Goal: Task Accomplishment & Management: Manage account settings

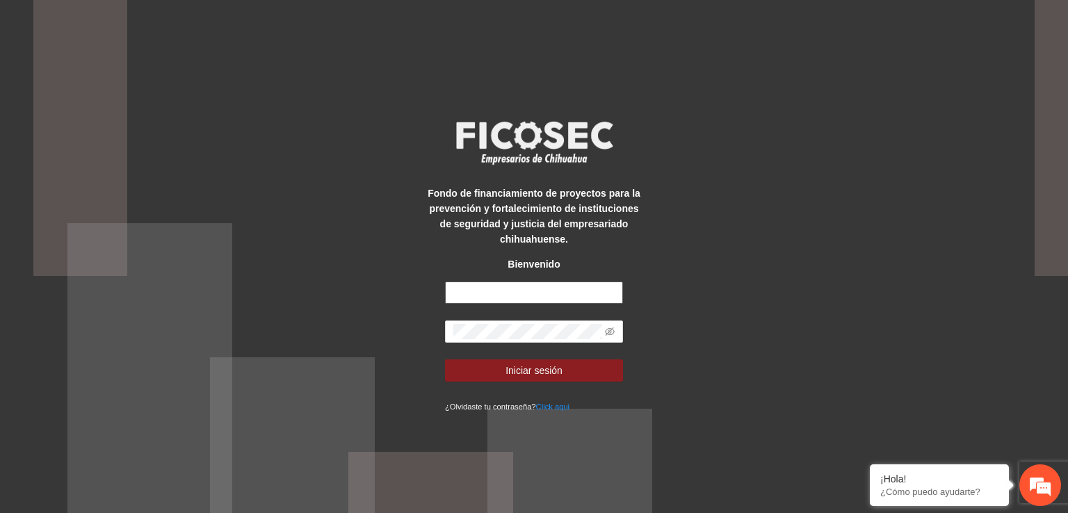
type input "**********"
drag, startPoint x: 572, startPoint y: 292, endPoint x: 442, endPoint y: 294, distance: 130.0
click at [442, 294] on div "**********" at bounding box center [534, 256] width 222 height 314
type input "*"
type input "**********"
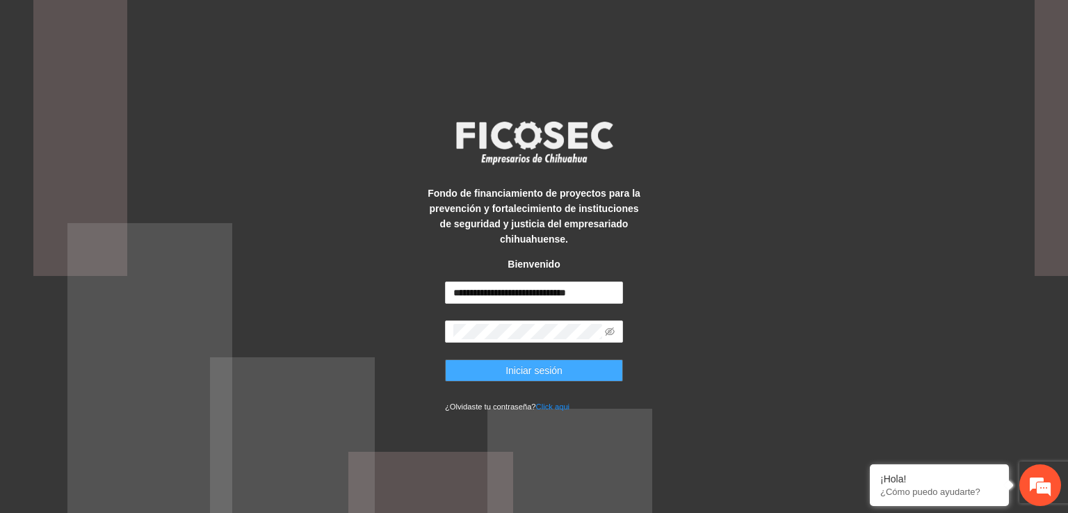
click at [544, 368] on span "Iniciar sesión" at bounding box center [533, 370] width 57 height 15
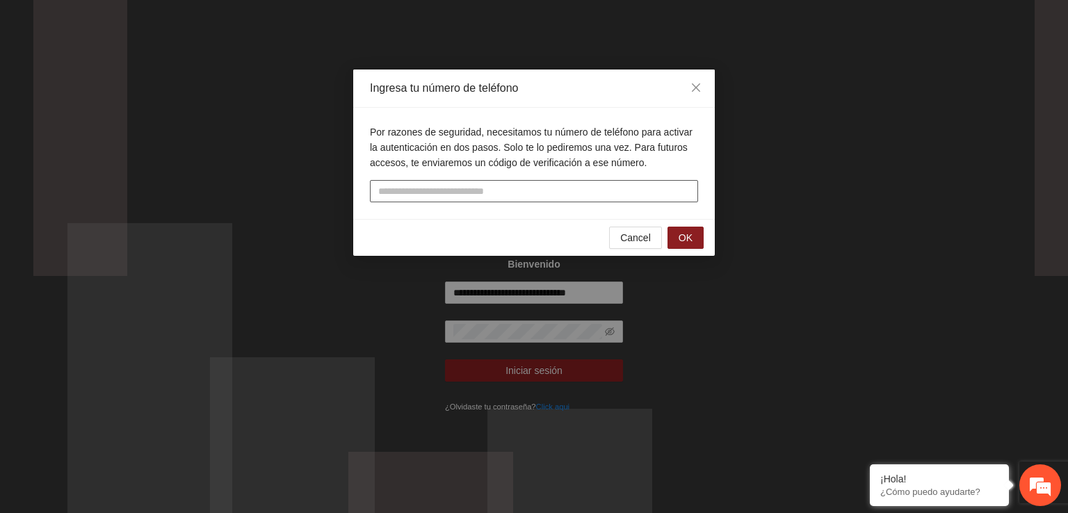
click at [553, 193] on input "tel" at bounding box center [534, 191] width 328 height 22
type input "**********"
click at [687, 240] on span "OK" at bounding box center [685, 237] width 14 height 15
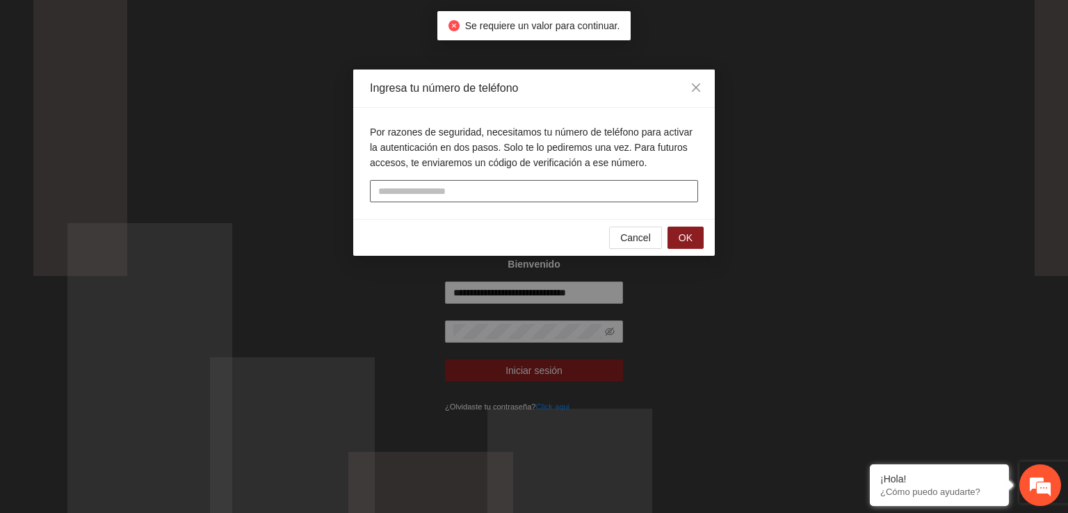
click at [592, 196] on input "text" at bounding box center [534, 191] width 328 height 22
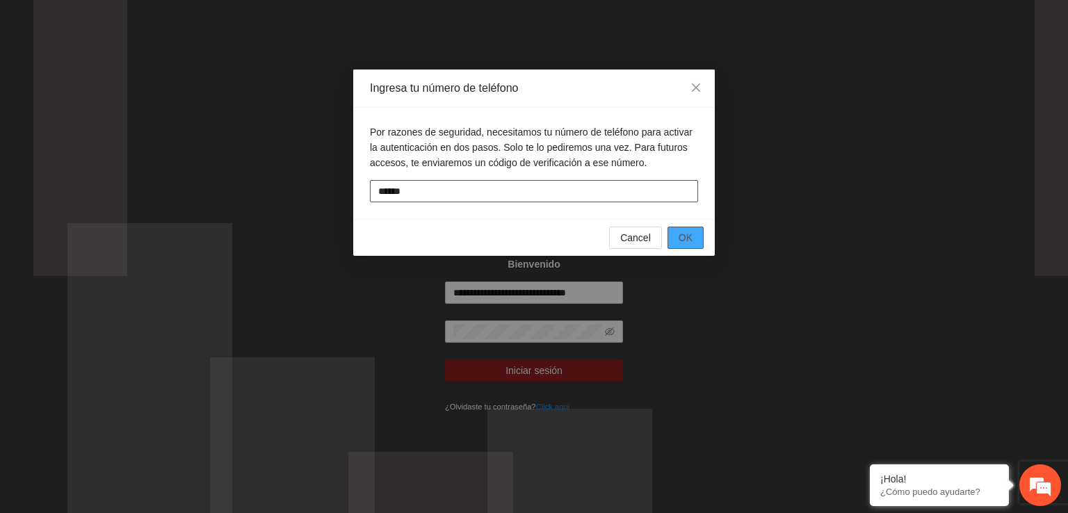
type input "******"
click at [688, 236] on span "OK" at bounding box center [685, 237] width 14 height 15
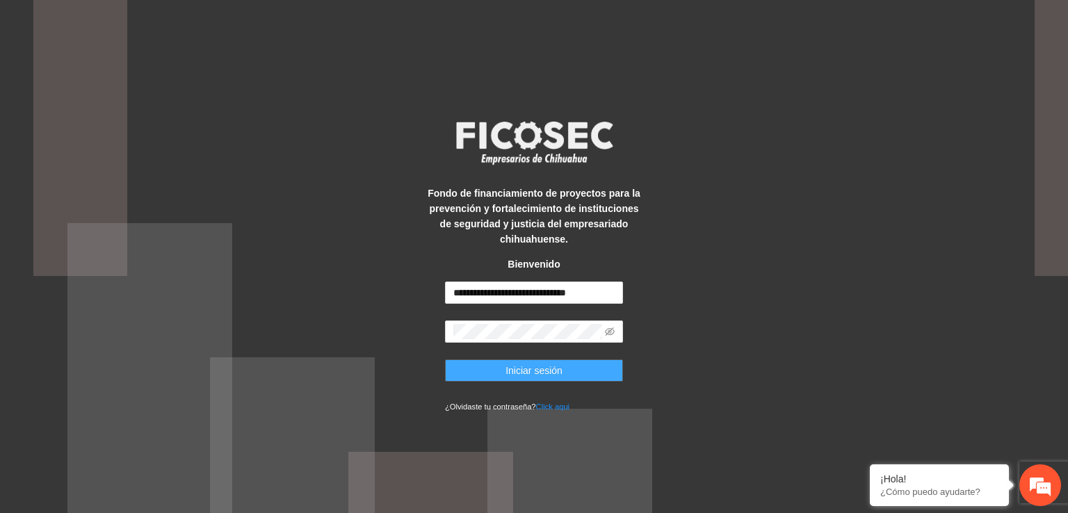
click at [539, 374] on span "Iniciar sesión" at bounding box center [533, 370] width 57 height 15
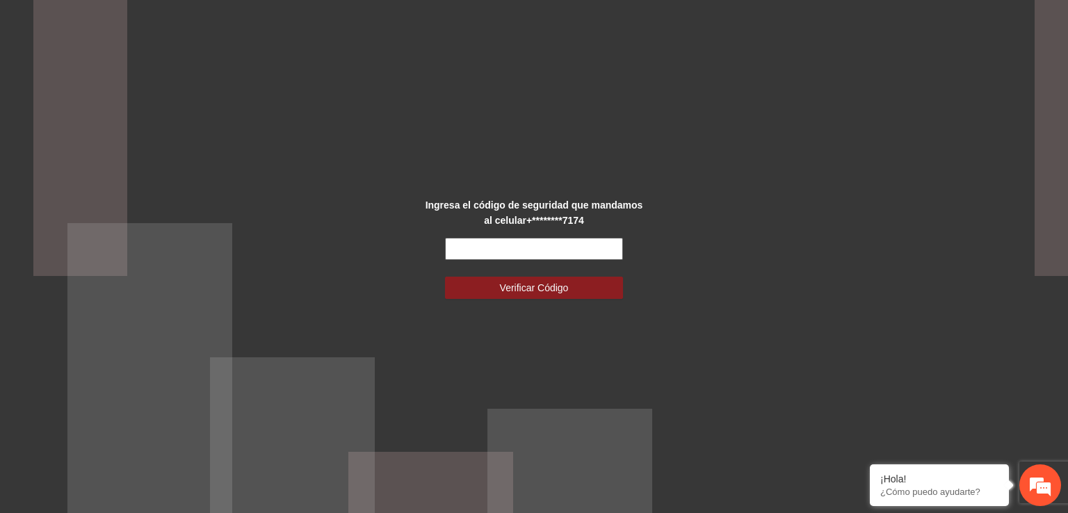
click at [505, 249] on input "text" at bounding box center [534, 249] width 178 height 22
click at [505, 248] on input "text" at bounding box center [534, 249] width 178 height 22
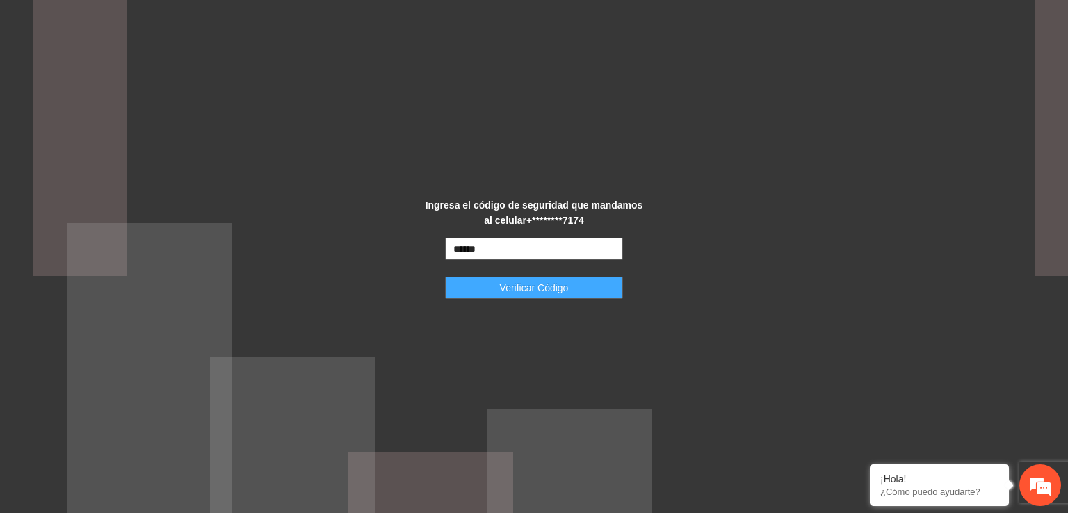
type input "******"
click at [528, 287] on span "Verificar Código" at bounding box center [534, 287] width 69 height 15
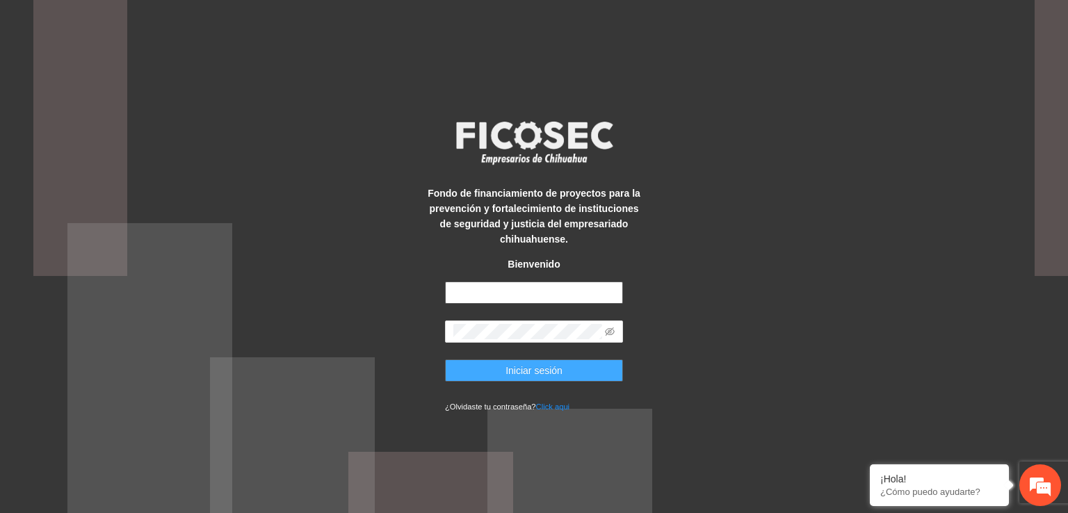
type input "**********"
click at [532, 364] on span "Iniciar sesión" at bounding box center [533, 370] width 57 height 15
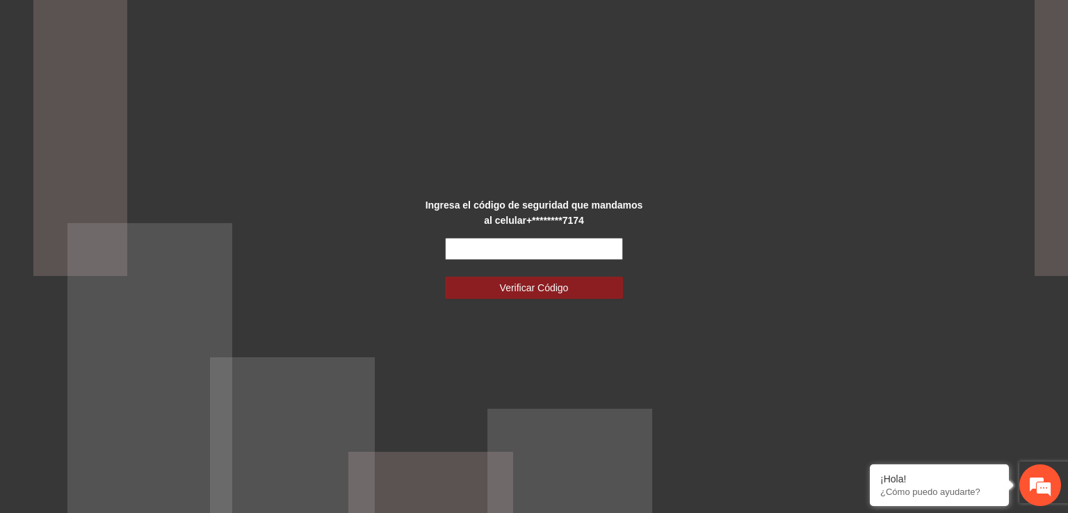
click at [517, 251] on input "text" at bounding box center [534, 249] width 178 height 22
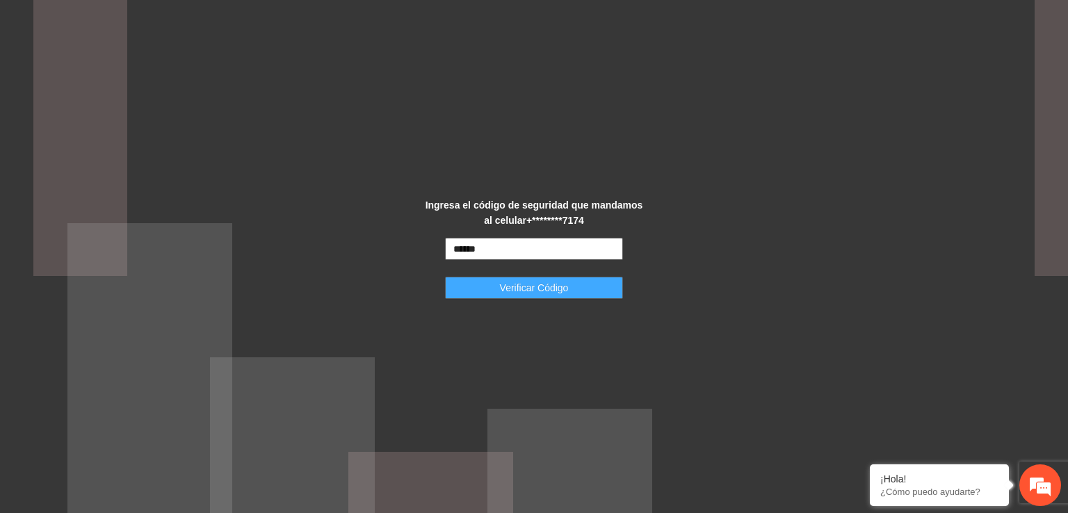
type input "******"
click at [528, 288] on span "Verificar Código" at bounding box center [534, 287] width 69 height 15
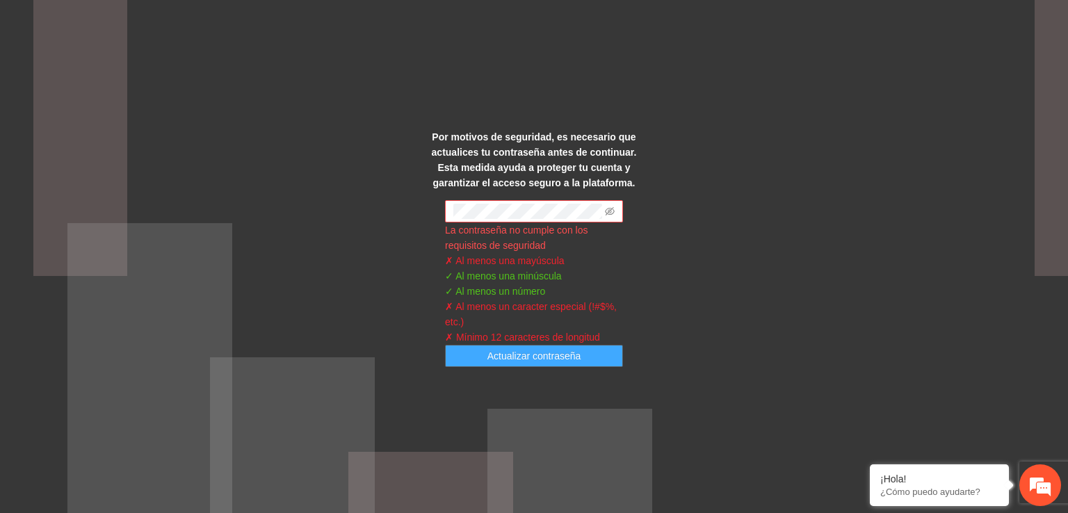
click at [530, 356] on span "Actualizar contraseña" at bounding box center [534, 355] width 94 height 15
click at [530, 355] on span "Actualizar contraseña" at bounding box center [534, 355] width 94 height 15
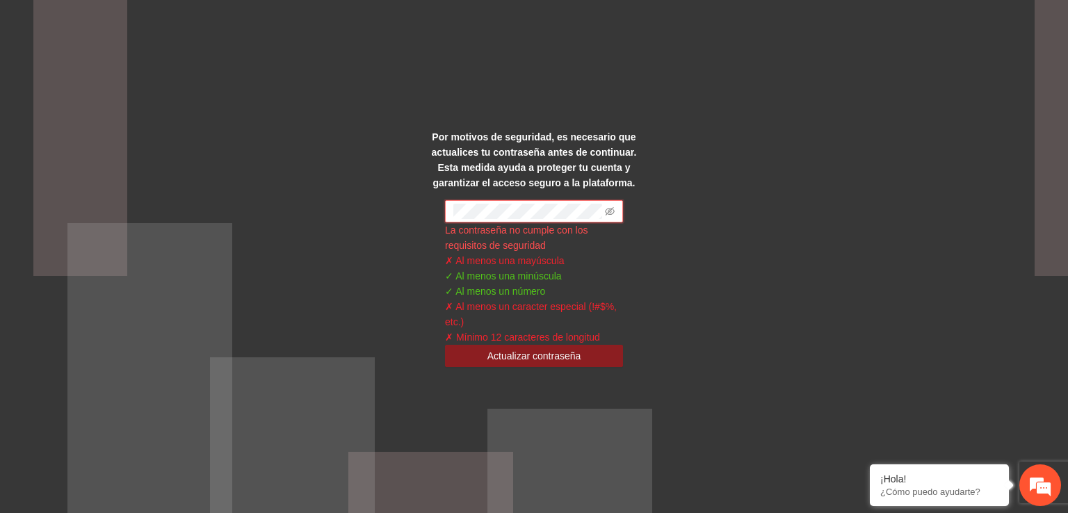
click at [435, 218] on div "Por motivos de seguridad, es necesario que actualices tu contraseña antes de co…" at bounding box center [534, 256] width 222 height 254
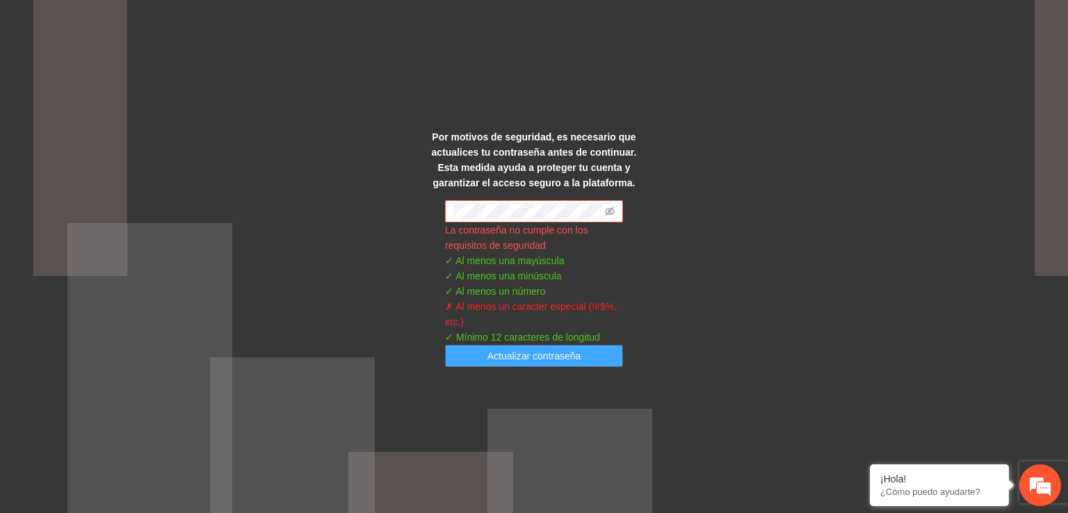
click at [478, 352] on button "Actualizar contraseña" at bounding box center [534, 356] width 178 height 22
click at [552, 350] on span "Actualizar contraseña" at bounding box center [534, 355] width 94 height 15
click at [610, 212] on icon "eye-invisible" at bounding box center [610, 211] width 10 height 10
click at [528, 351] on span "Actualizar contraseña" at bounding box center [534, 355] width 94 height 15
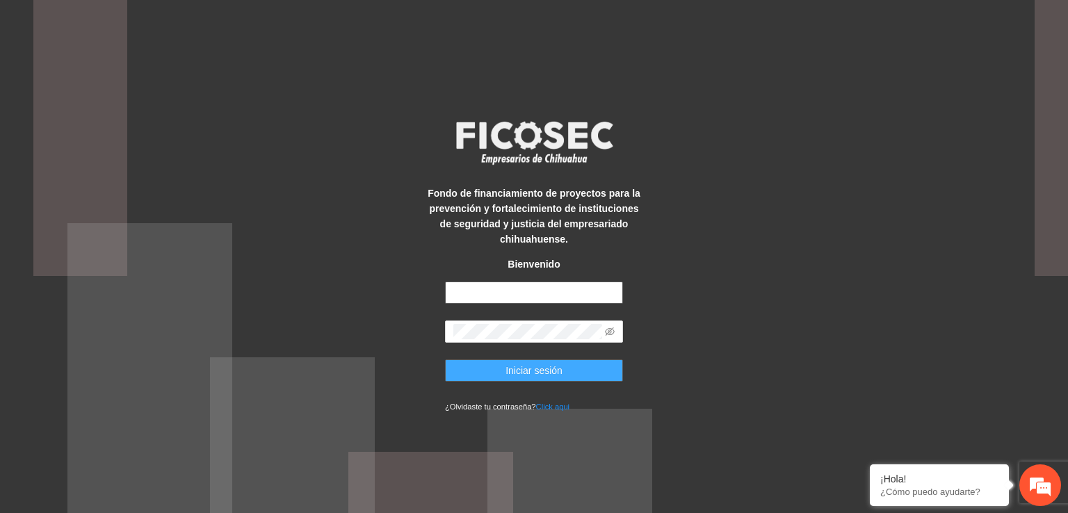
type input "**********"
click at [535, 370] on span "Iniciar sesión" at bounding box center [533, 370] width 57 height 15
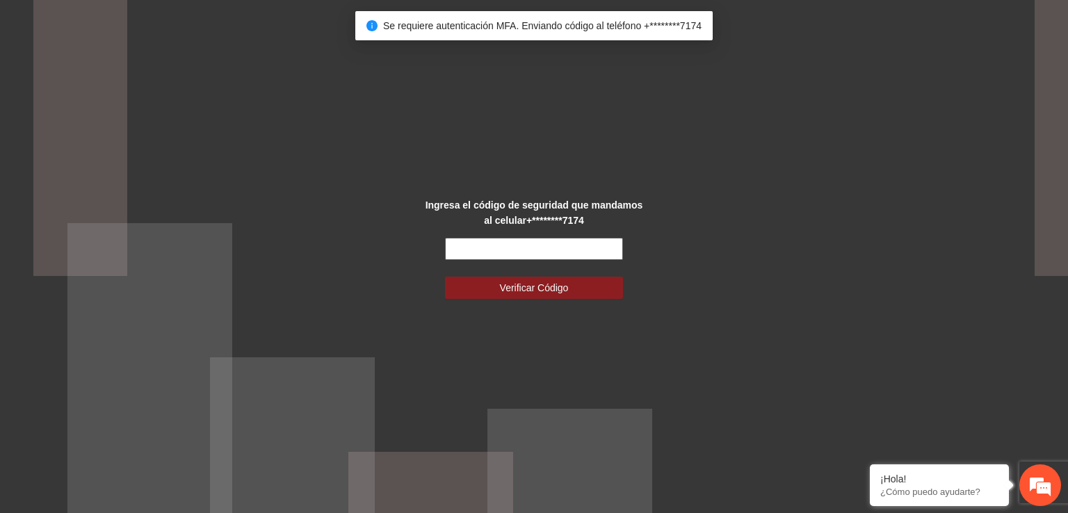
click at [487, 244] on input "text" at bounding box center [534, 249] width 178 height 22
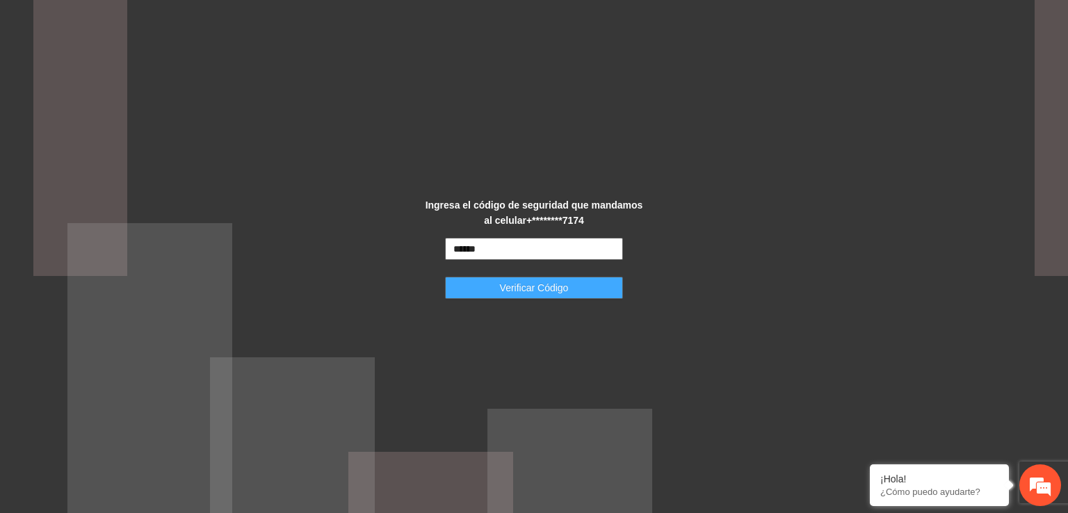
type input "******"
click at [506, 284] on span "Verificar Código" at bounding box center [534, 287] width 69 height 15
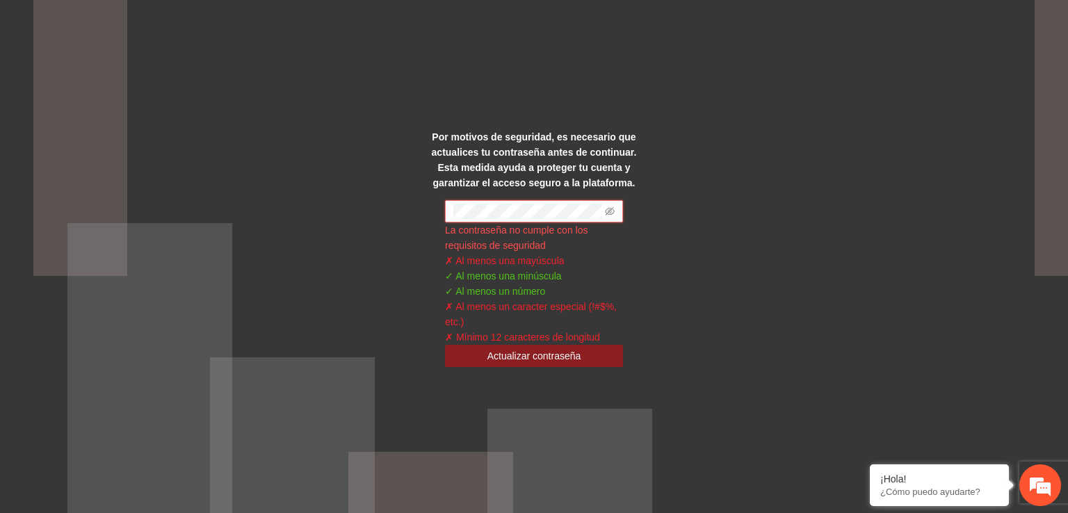
click at [439, 210] on div "Por motivos de seguridad, es necesario que actualices tu contraseña antes de co…" at bounding box center [534, 256] width 222 height 254
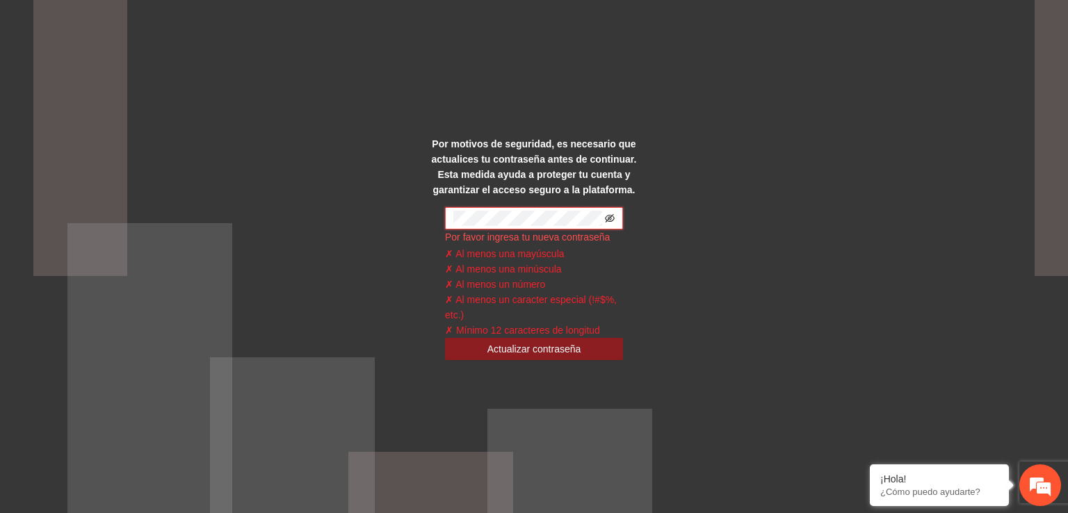
click at [614, 217] on icon "eye-invisible" at bounding box center [610, 218] width 10 height 10
click at [611, 218] on icon "eye" at bounding box center [610, 218] width 10 height 7
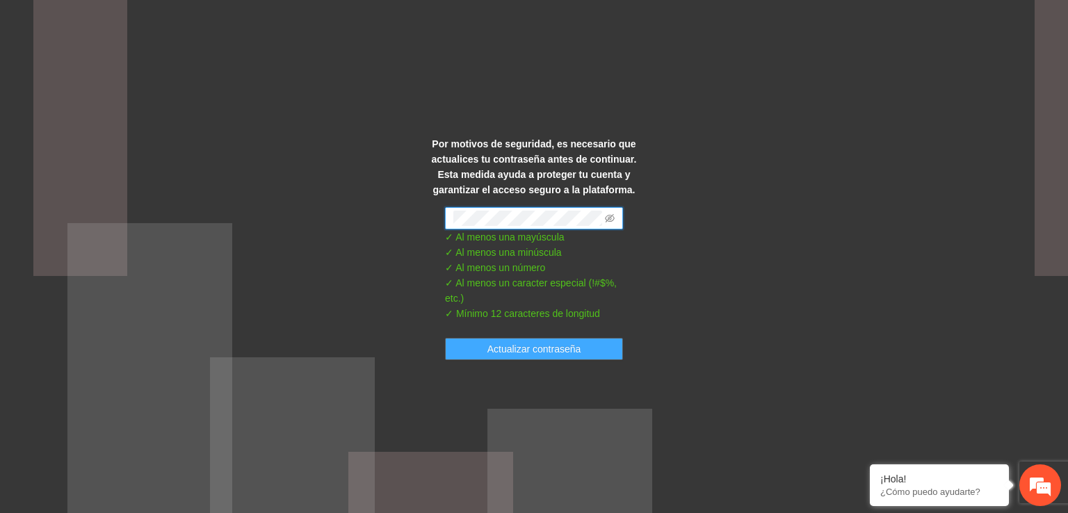
click at [530, 352] on span "Actualizar contraseña" at bounding box center [534, 348] width 94 height 15
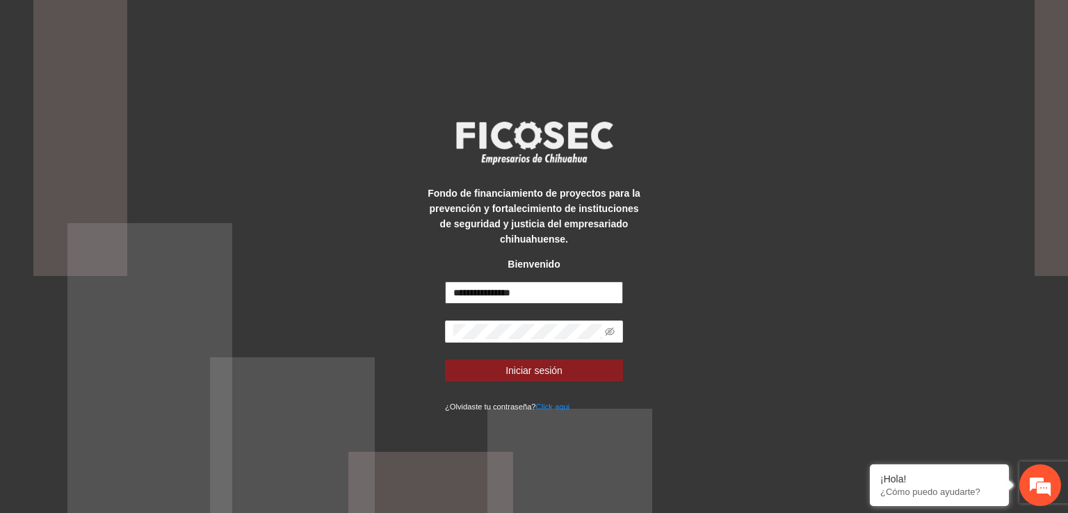
drag, startPoint x: 539, startPoint y: 293, endPoint x: 447, endPoint y: 292, distance: 92.5
click at [447, 292] on input "**********" at bounding box center [534, 293] width 178 height 22
click at [536, 302] on input "**********" at bounding box center [534, 293] width 178 height 22
drag, startPoint x: 551, startPoint y: 292, endPoint x: 453, endPoint y: 287, distance: 98.1
click at [453, 287] on input "**********" at bounding box center [534, 293] width 178 height 22
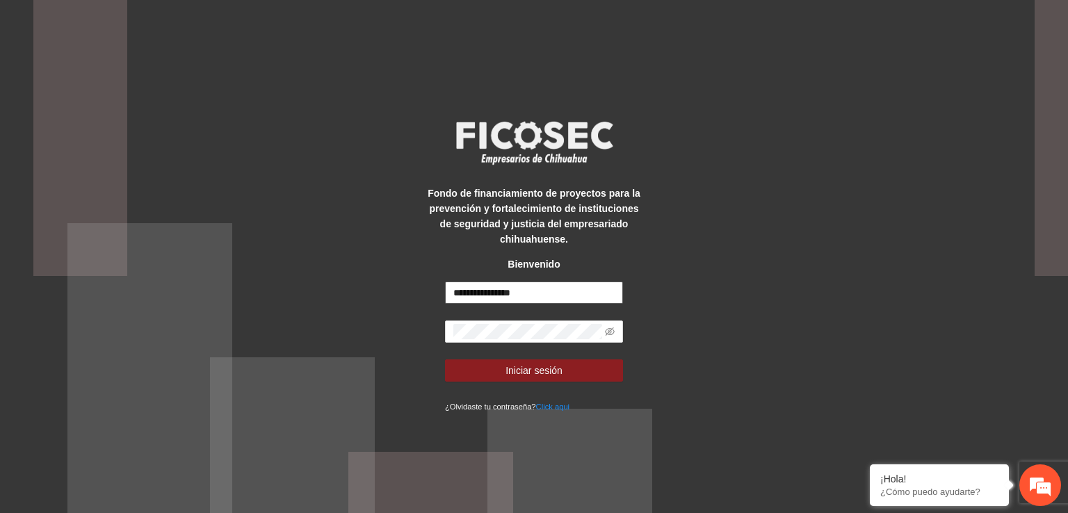
type input "*"
type input "**********"
click at [435, 332] on div "**********" at bounding box center [534, 256] width 222 height 314
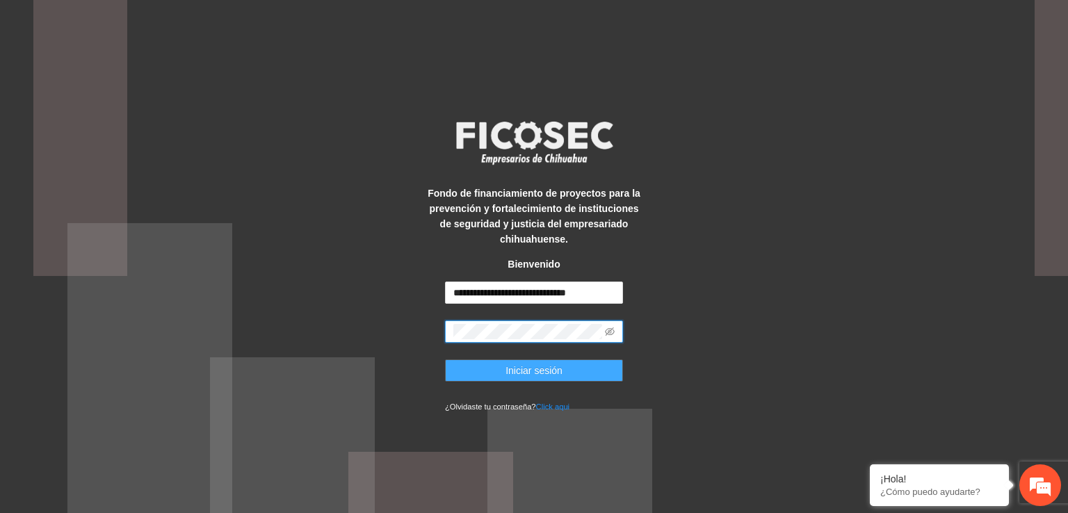
click at [558, 370] on span "Iniciar sesión" at bounding box center [533, 370] width 57 height 15
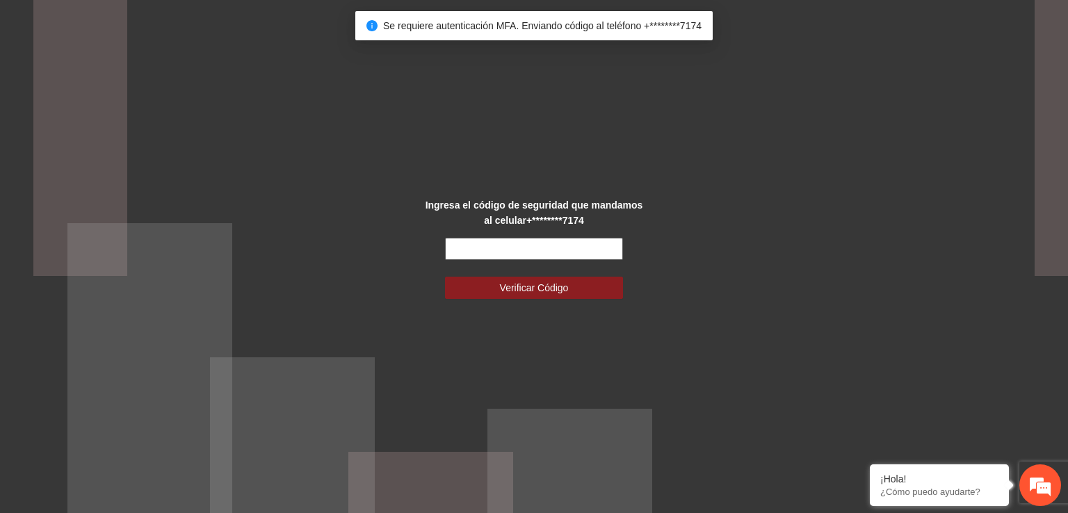
click at [516, 245] on input "text" at bounding box center [534, 249] width 178 height 22
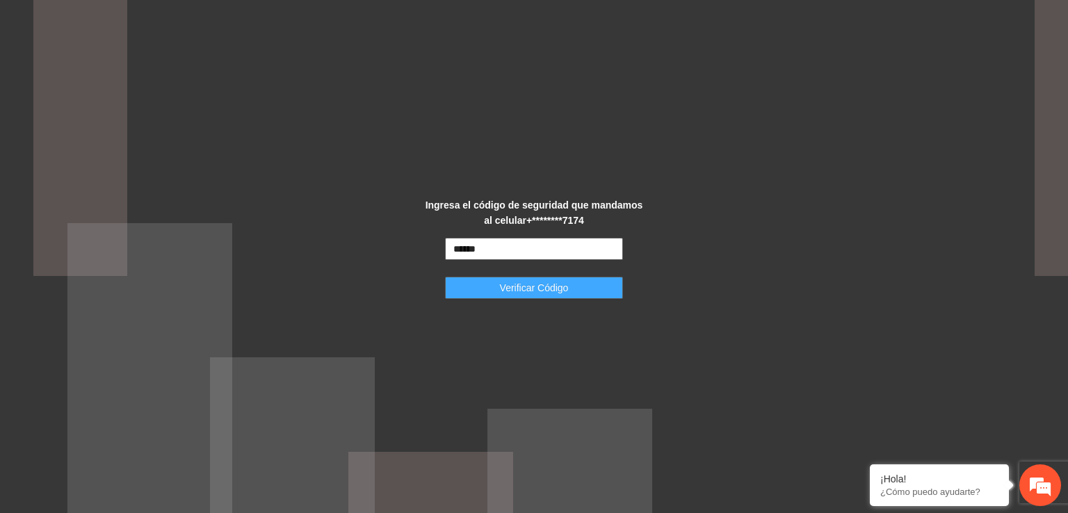
drag, startPoint x: 516, startPoint y: 245, endPoint x: 517, endPoint y: 282, distance: 36.2
click at [517, 282] on form "****** Verificar Código" at bounding box center [534, 268] width 178 height 61
type input "******"
click at [520, 288] on span "Verificar Código" at bounding box center [534, 287] width 69 height 15
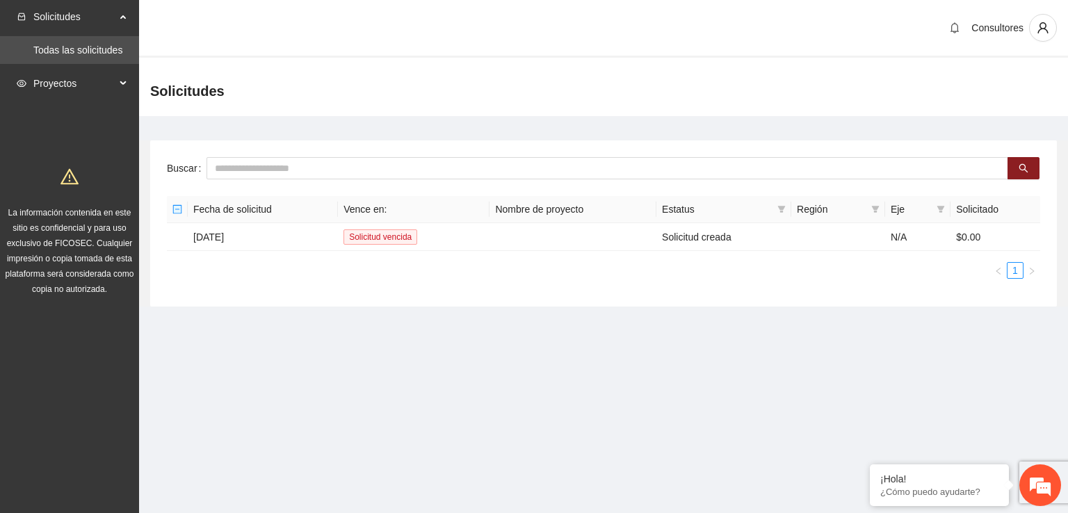
click at [120, 85] on div "Proyectos" at bounding box center [69, 84] width 139 height 28
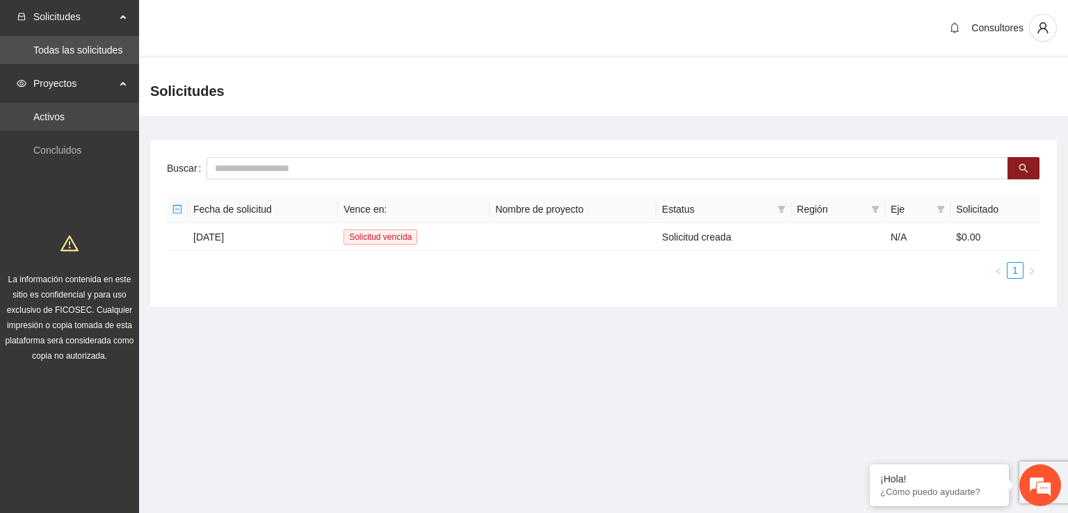
click at [65, 117] on link "Activos" at bounding box center [48, 116] width 31 height 11
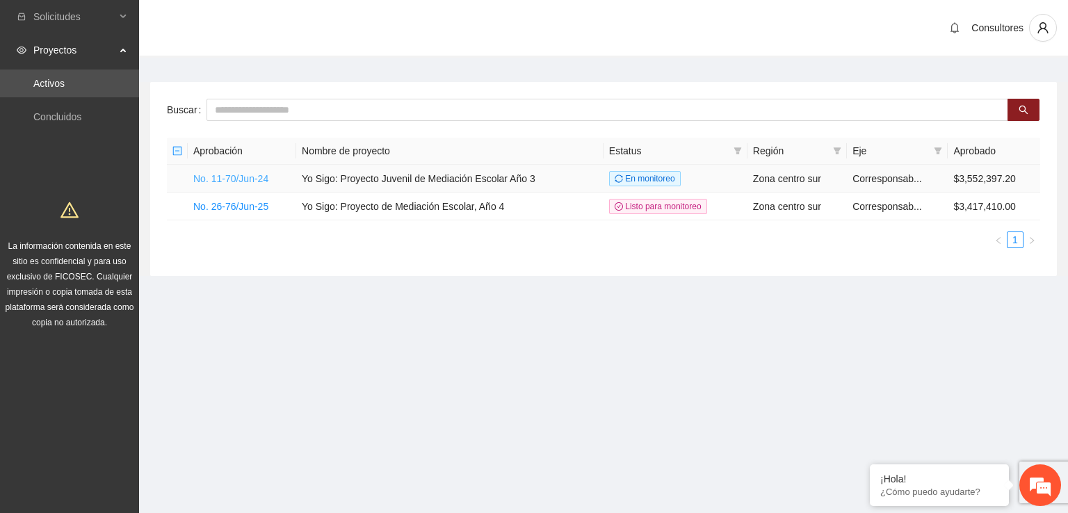
click at [239, 176] on link "No. 11-70/Jun-24" at bounding box center [230, 178] width 75 height 11
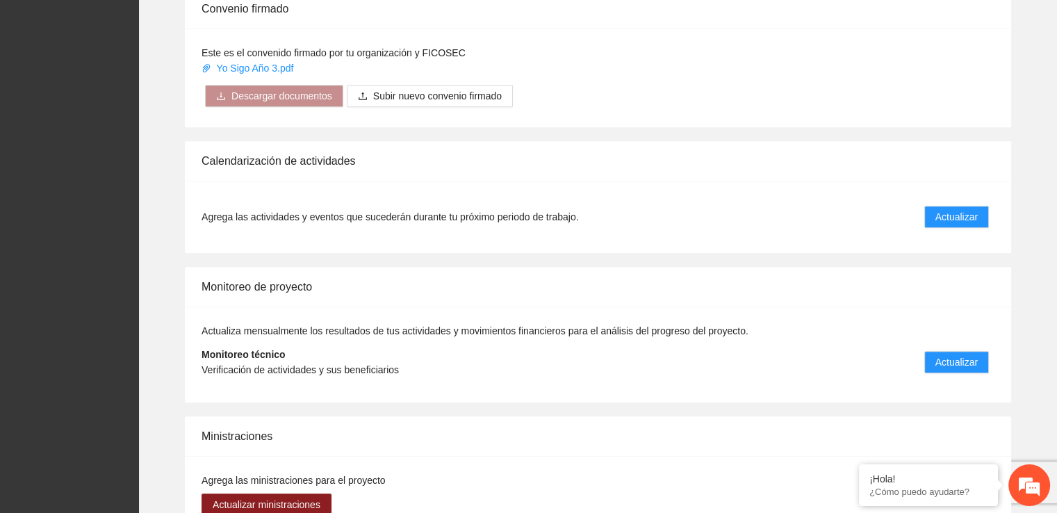
scroll to position [1079, 0]
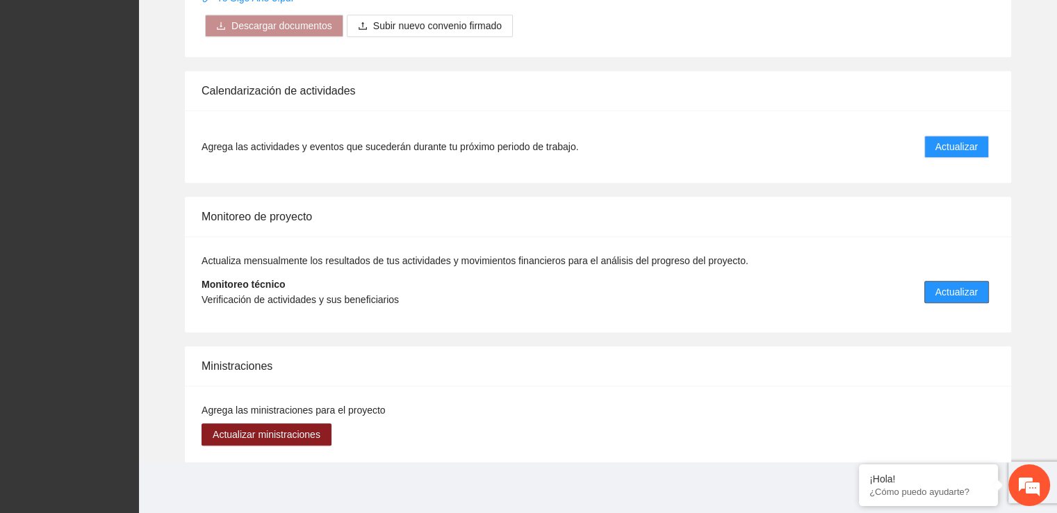
click at [951, 290] on span "Actualizar" at bounding box center [957, 291] width 42 height 15
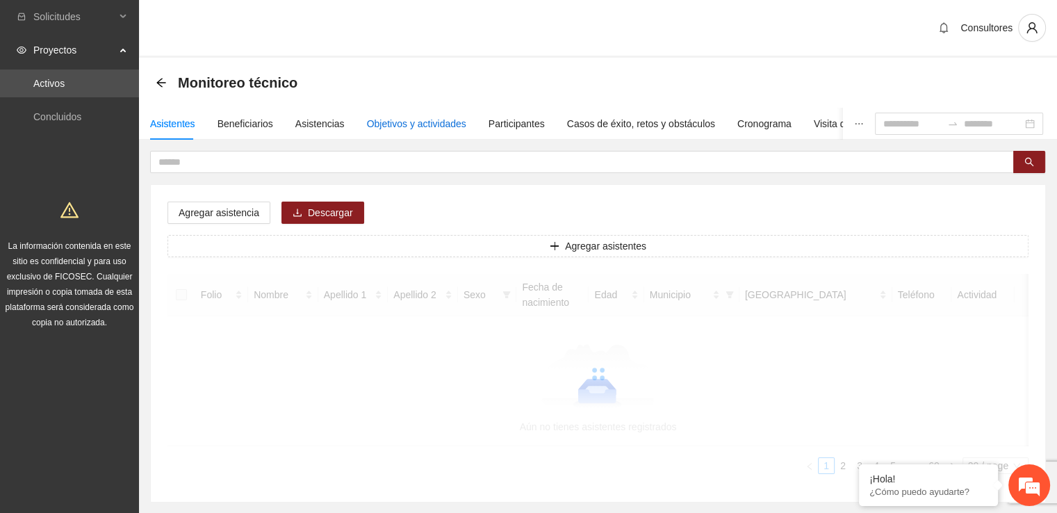
click at [419, 120] on div "Objetivos y actividades" at bounding box center [416, 123] width 99 height 15
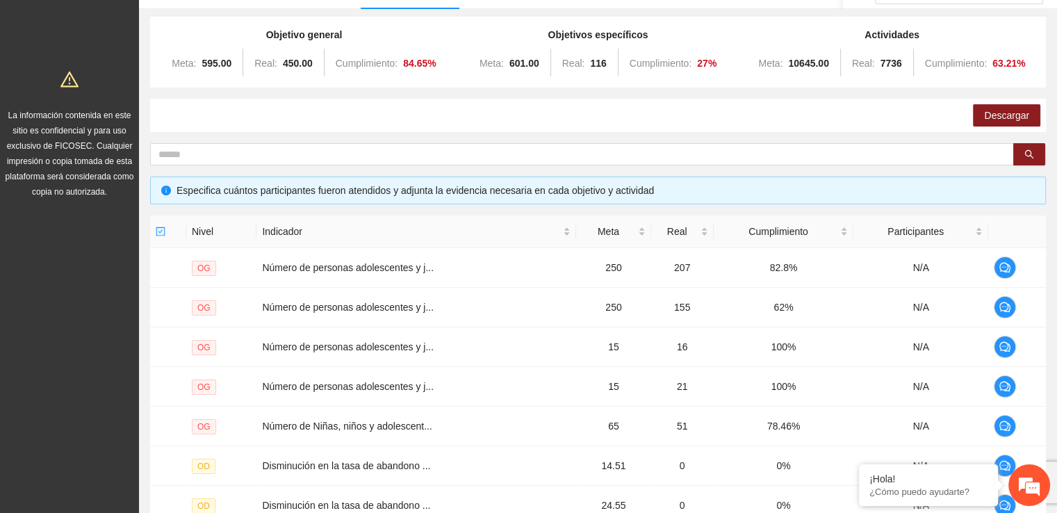
scroll to position [136, 0]
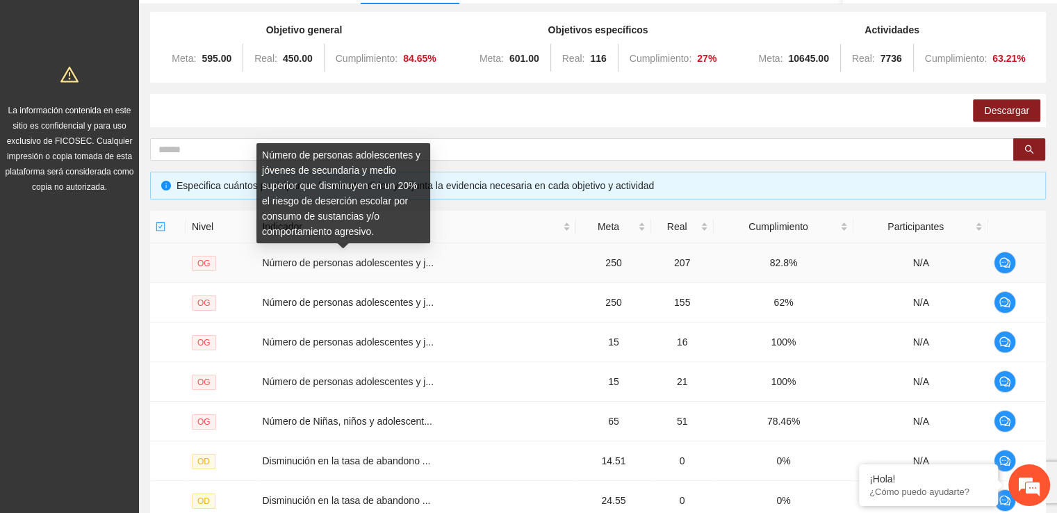
click at [373, 265] on span "Número de personas adolescentes y j..." at bounding box center [348, 262] width 172 height 11
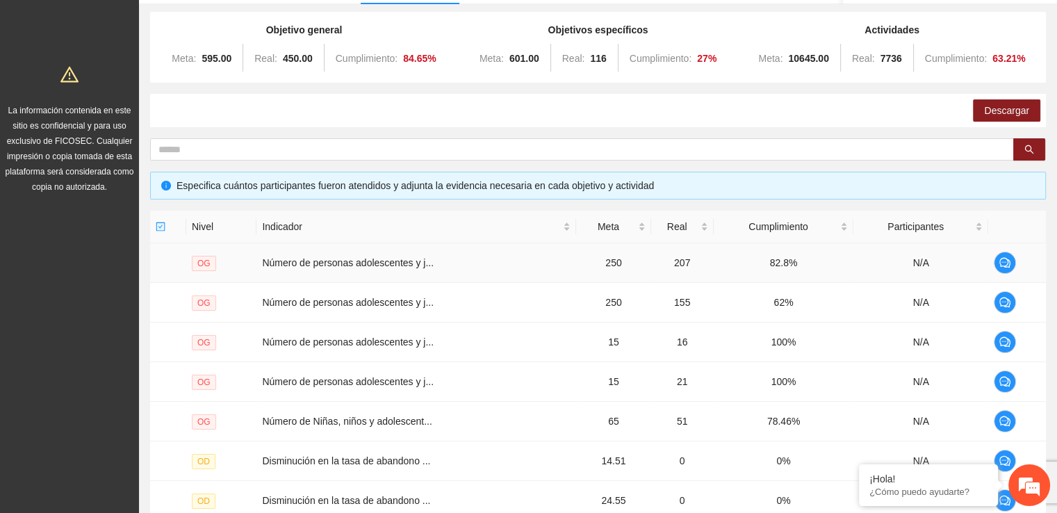
click at [239, 261] on td "OG" at bounding box center [221, 263] width 70 height 40
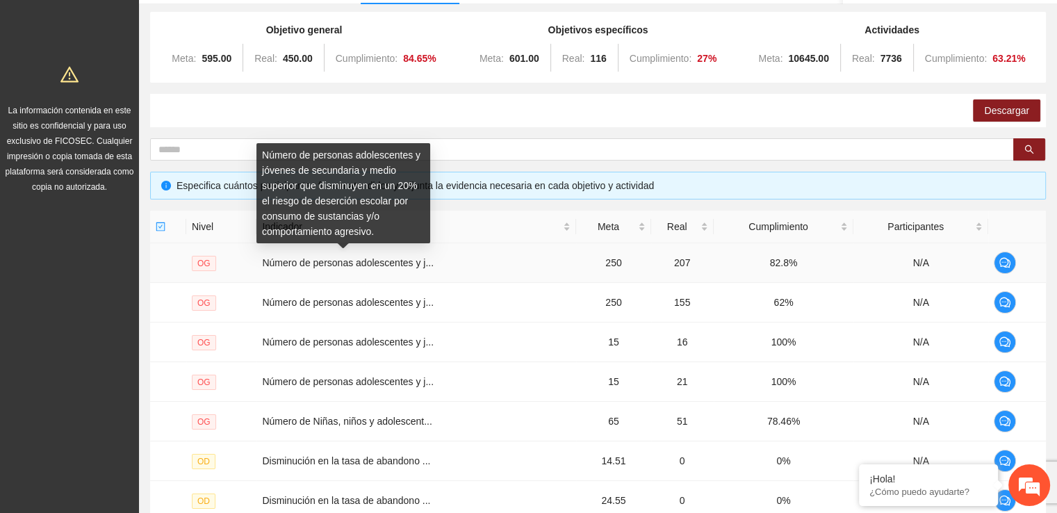
click at [323, 268] on td "Número de personas adolescentes y j..." at bounding box center [416, 263] width 320 height 40
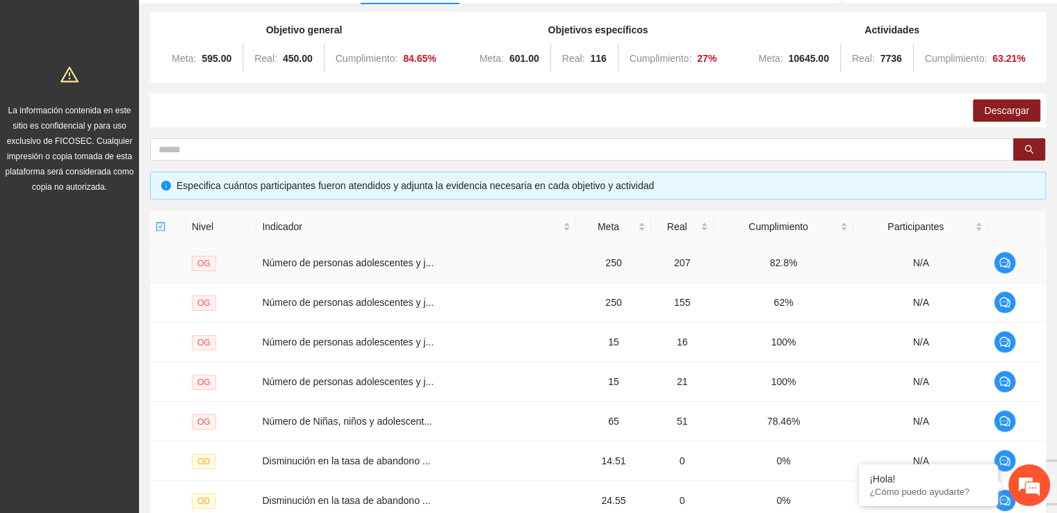
click at [323, 268] on td "Número de personas adolescentes y j..." at bounding box center [416, 263] width 320 height 40
click at [201, 275] on td "OG" at bounding box center [221, 263] width 70 height 40
drag, startPoint x: 929, startPoint y: 234, endPoint x: 928, endPoint y: 262, distance: 28.5
click at [929, 247] on table "Nivel Indicador Meta Real Cumplimiento Participantes OG Número de personas adol…" at bounding box center [598, 425] width 896 height 429
click at [1012, 272] on td at bounding box center [1017, 263] width 58 height 40
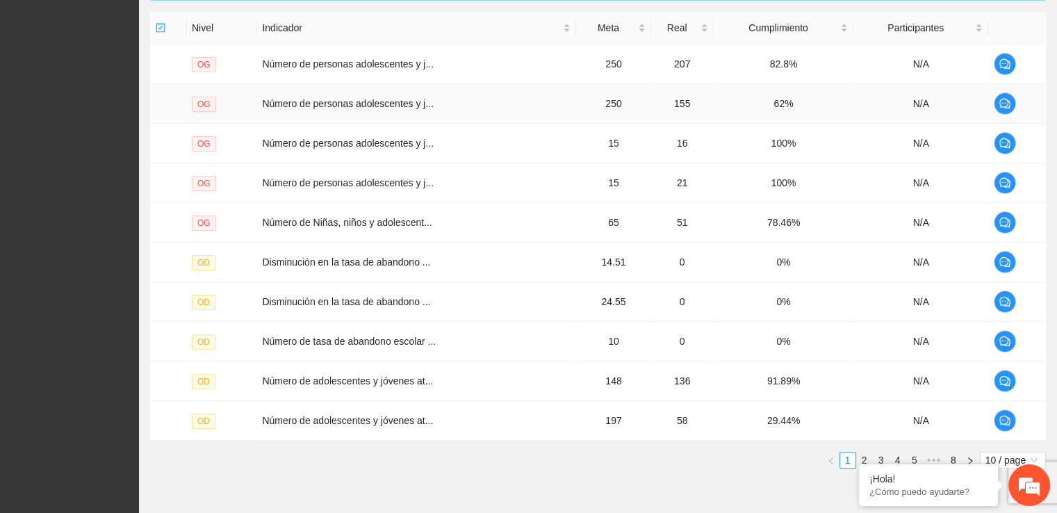
scroll to position [393, 0]
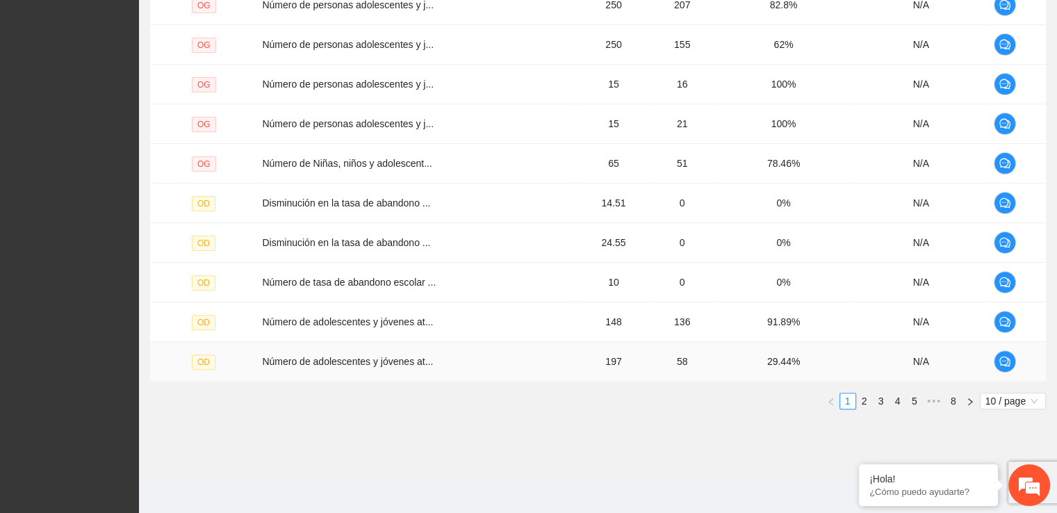
click at [1026, 365] on td at bounding box center [1017, 362] width 58 height 40
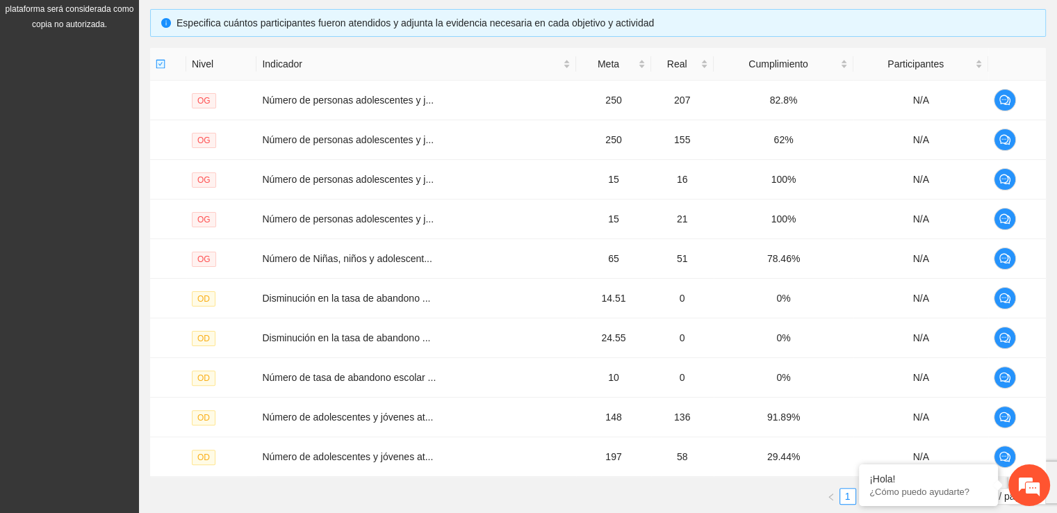
scroll to position [288, 0]
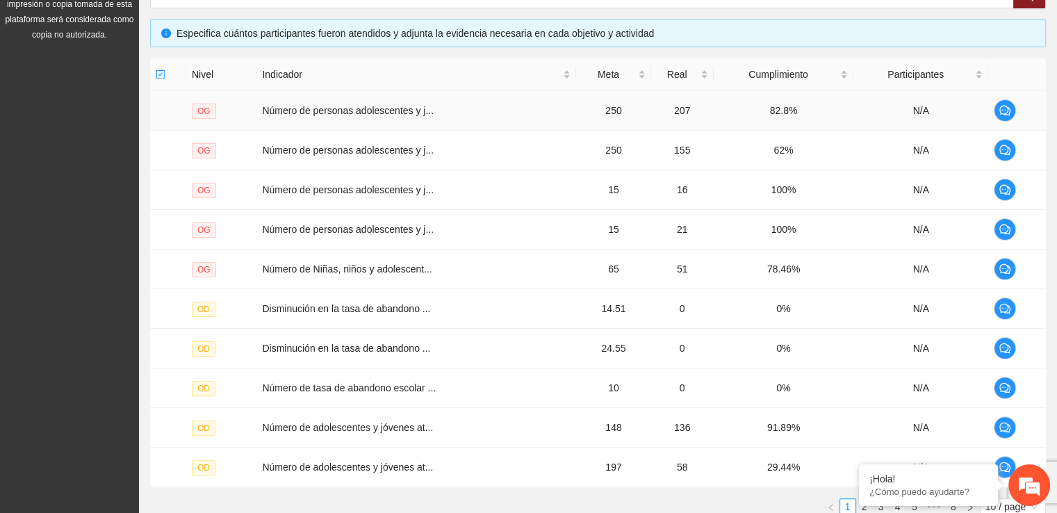
click at [364, 115] on span "Número de personas adolescentes y j..." at bounding box center [348, 110] width 172 height 11
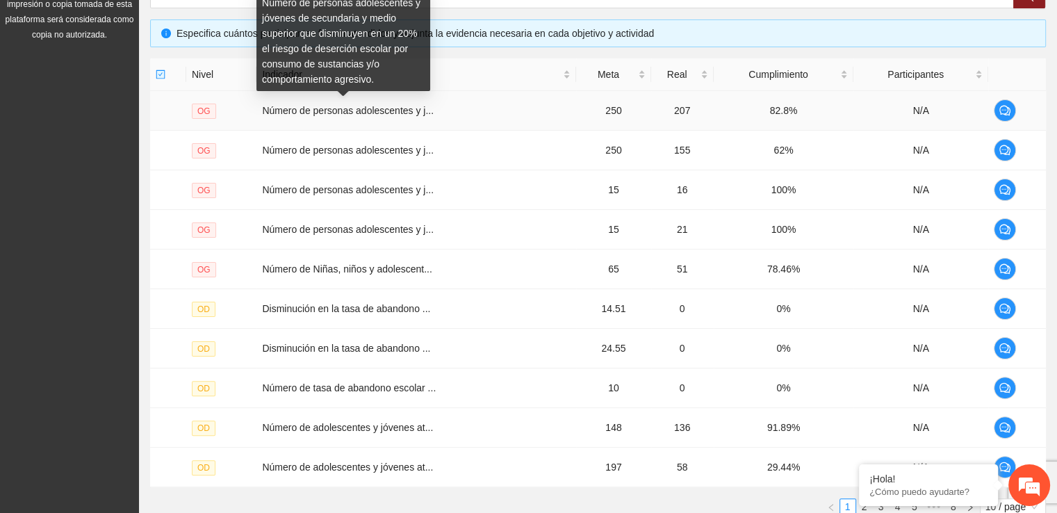
click at [364, 115] on span "Número de personas adolescentes y j..." at bounding box center [348, 110] width 172 height 11
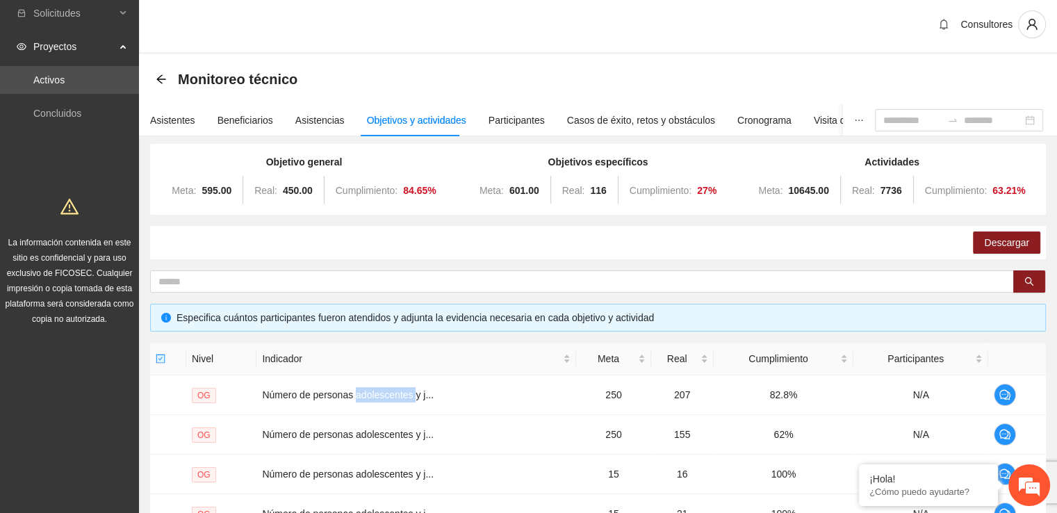
scroll to position [0, 0]
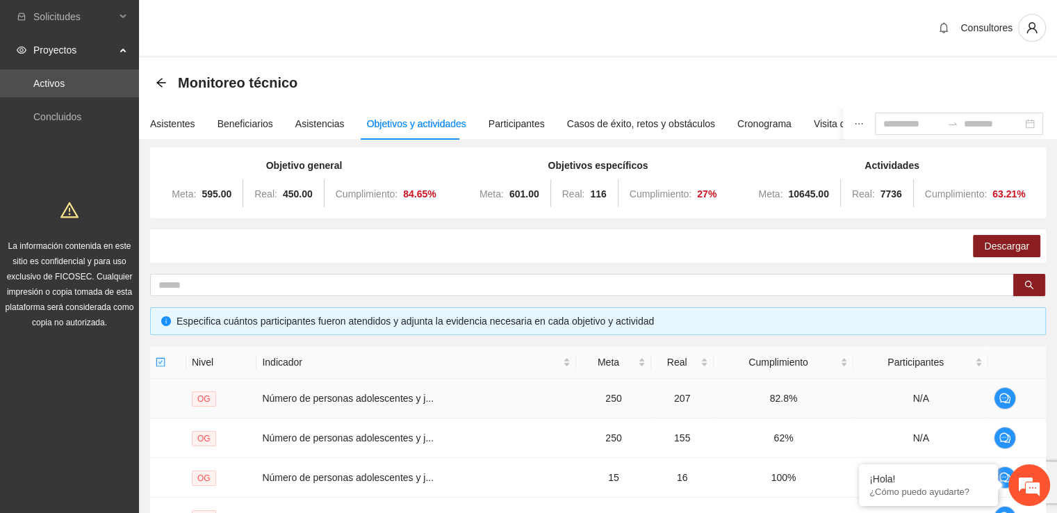
click at [808, 407] on td "82.8%" at bounding box center [784, 399] width 140 height 40
click at [65, 85] on link "Activos" at bounding box center [48, 83] width 31 height 11
click at [53, 50] on span "Proyectos" at bounding box center [74, 50] width 82 height 28
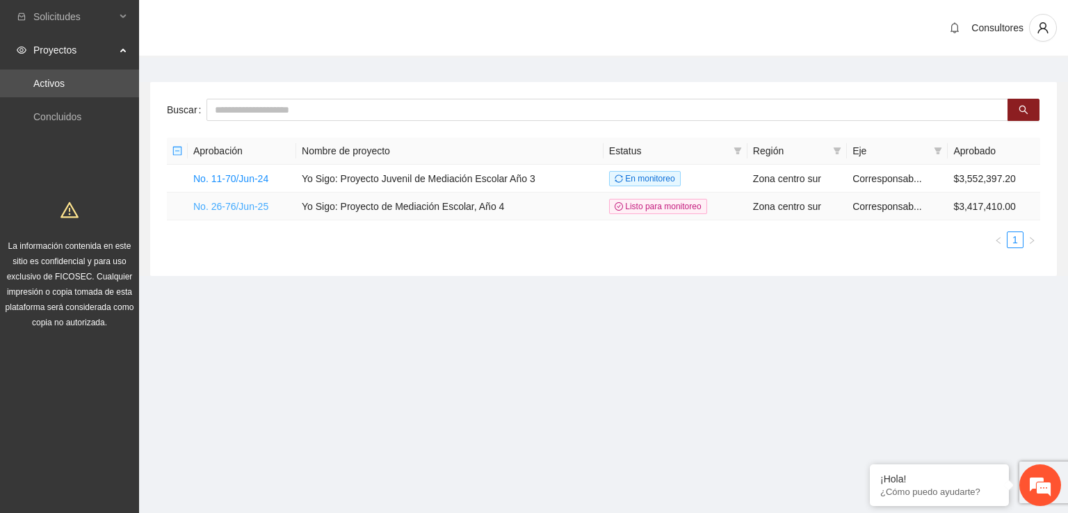
click at [245, 209] on link "No. 26-76/Jun-25" at bounding box center [230, 206] width 75 height 11
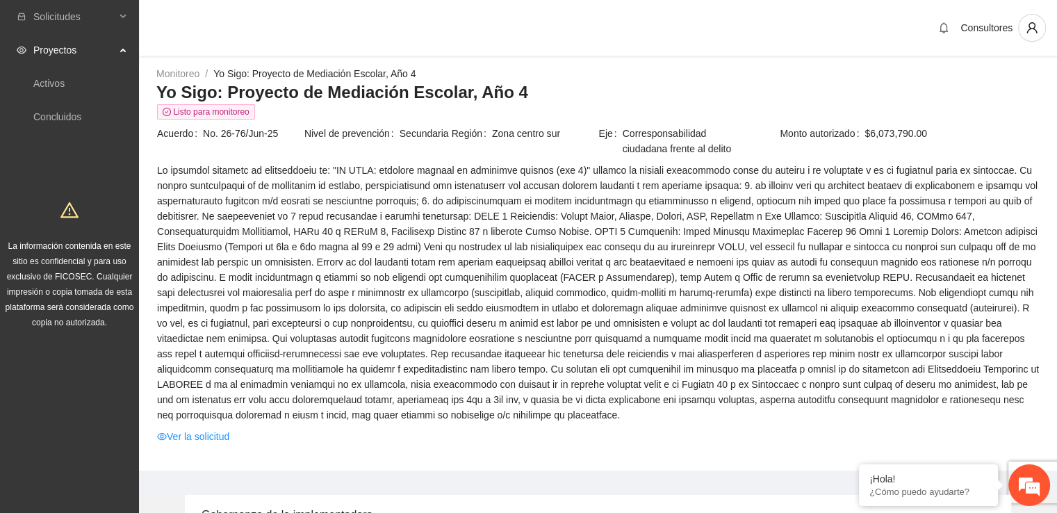
drag, startPoint x: 1057, startPoint y: 115, endPoint x: 1060, endPoint y: 138, distance: 23.9
click at [1057, 138] on html "Solicitudes Proyectos Activos Concluidos La información contenida en este sitio…" at bounding box center [528, 256] width 1057 height 513
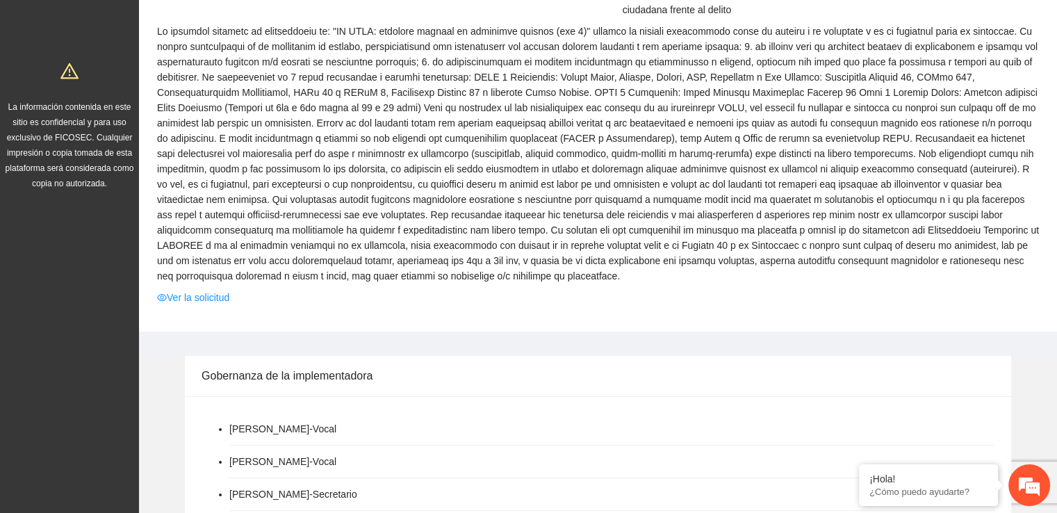
scroll to position [142, 0]
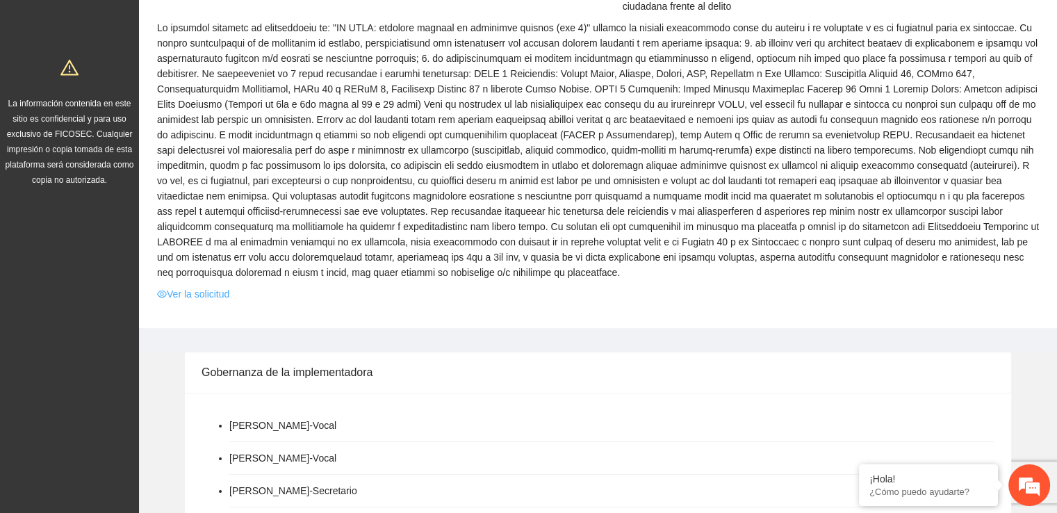
click at [225, 293] on link "Ver la solicitud" at bounding box center [193, 293] width 72 height 15
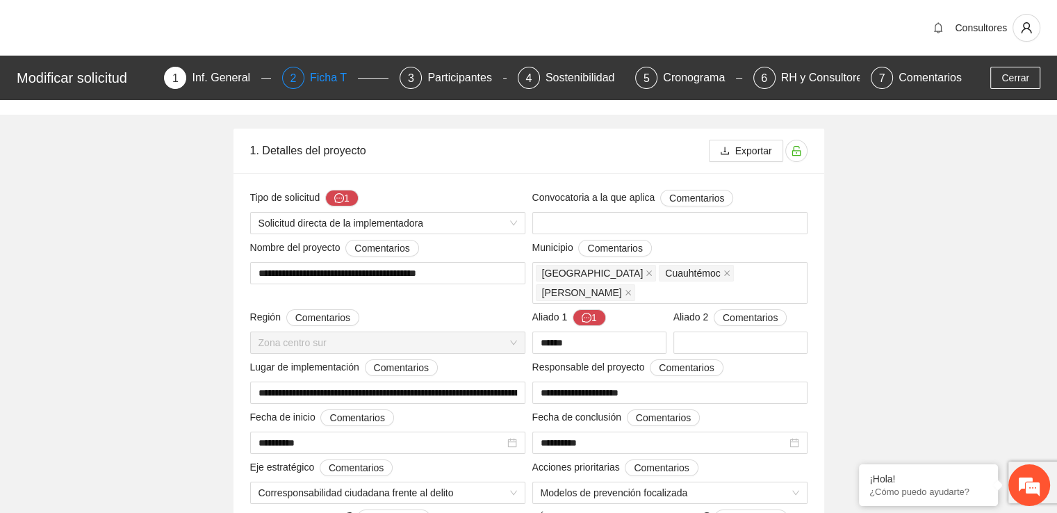
click at [329, 79] on div "Ficha T" at bounding box center [334, 78] width 48 height 22
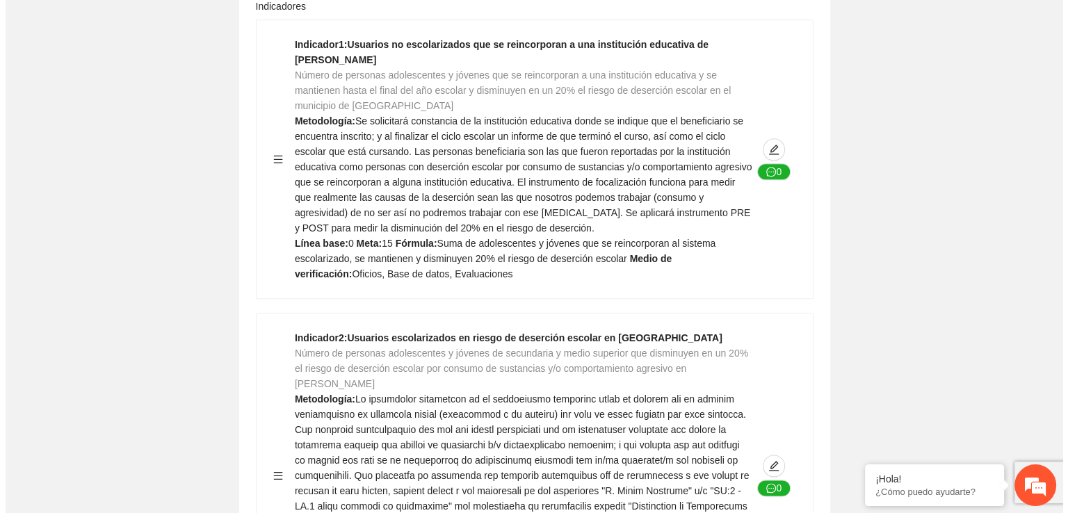
scroll to position [1432, 0]
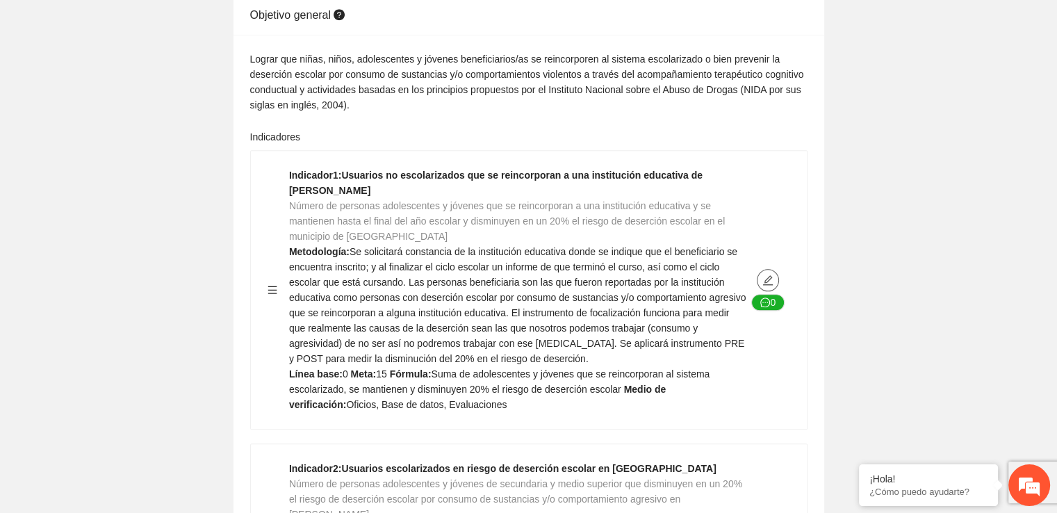
click at [772, 275] on icon "edit" at bounding box center [768, 280] width 11 height 11
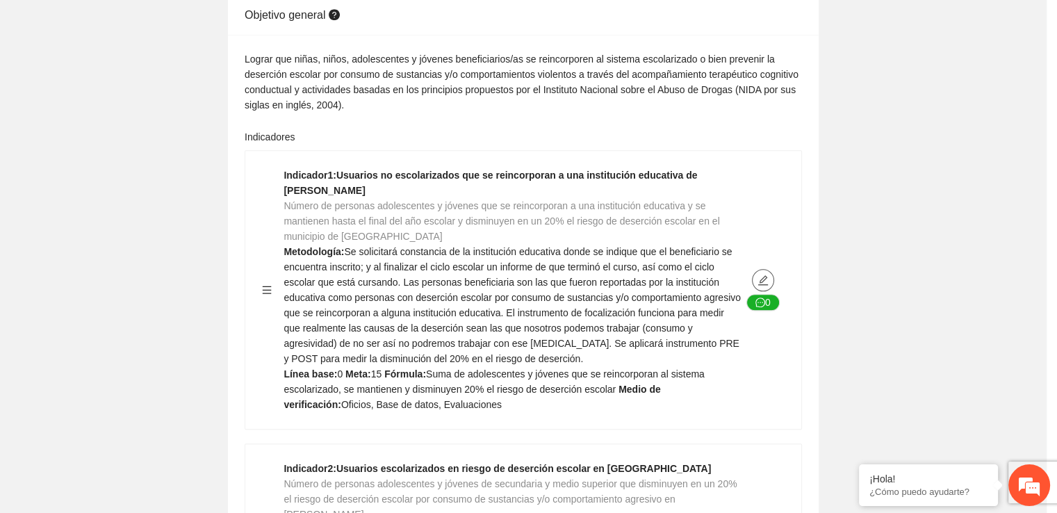
type textarea "*"
type input "**********"
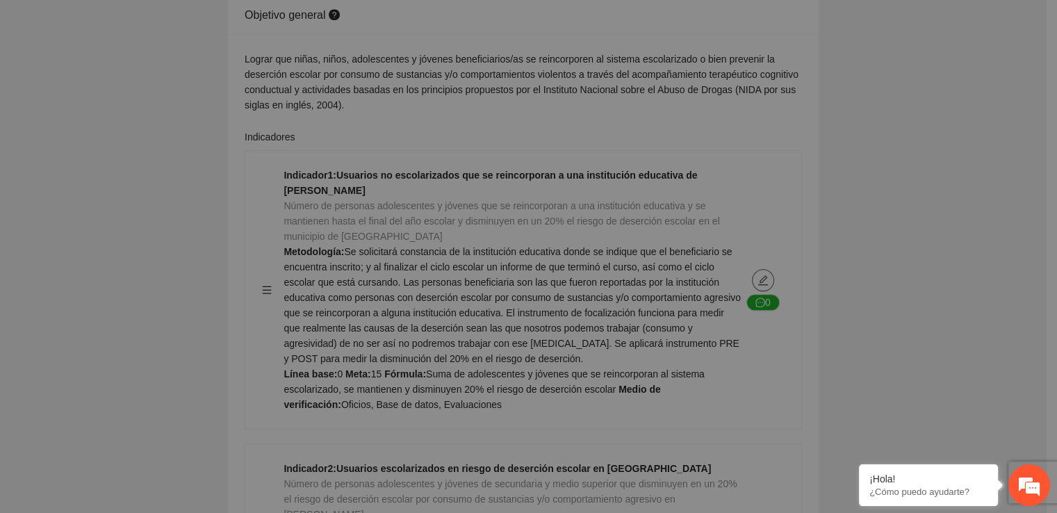
type textarea "*"
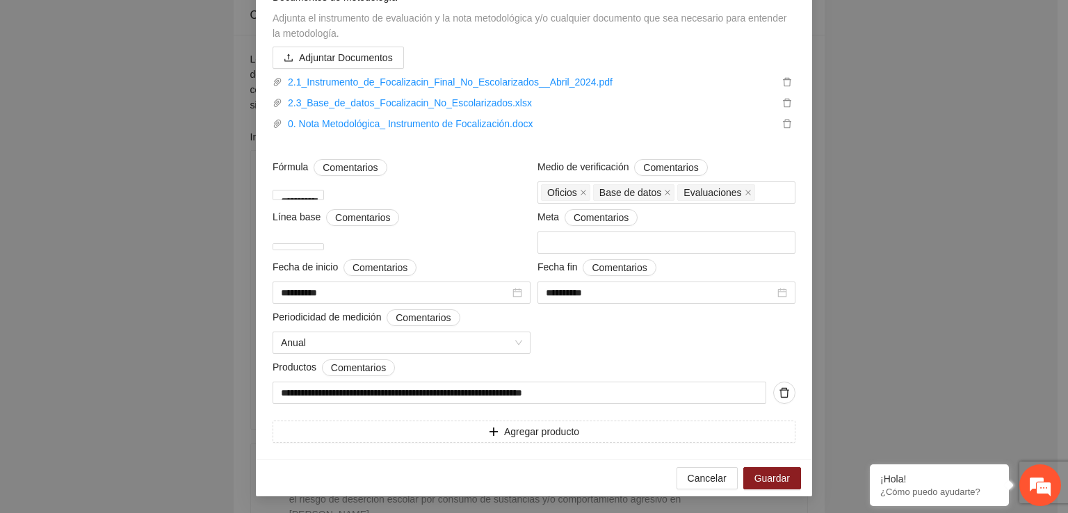
scroll to position [467, 0]
click at [687, 485] on button "Cancelar" at bounding box center [706, 478] width 61 height 22
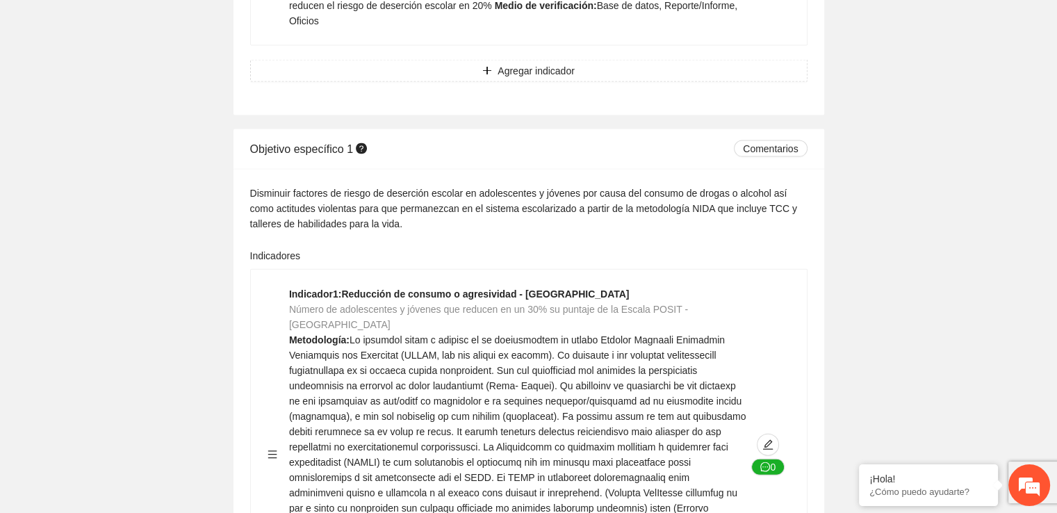
scroll to position [3087, 0]
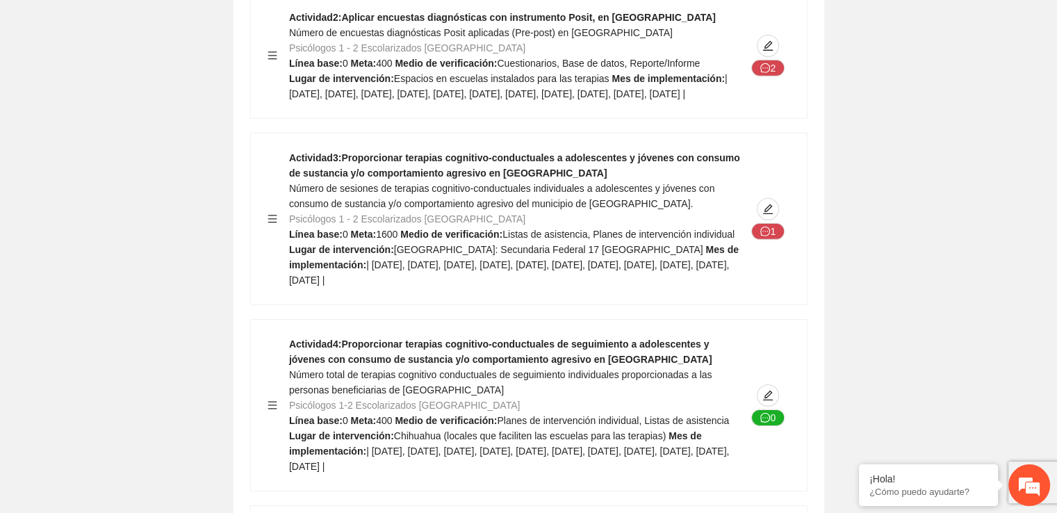
scroll to position [4349, 0]
